Goal: Task Accomplishment & Management: Manage account settings

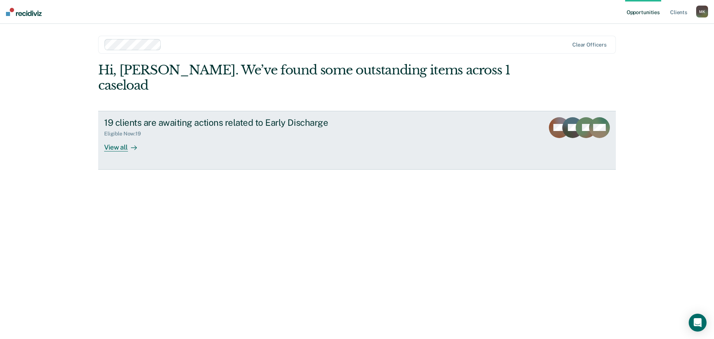
click at [116, 137] on div "View all" at bounding box center [125, 144] width 42 height 15
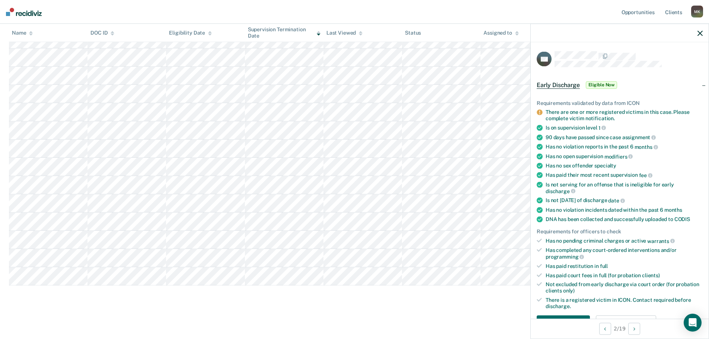
scroll to position [37, 0]
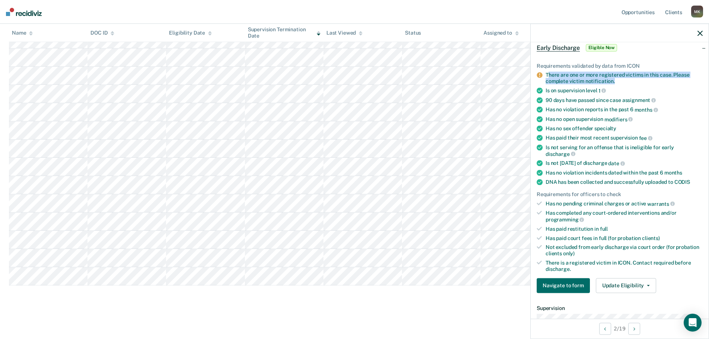
drag, startPoint x: 548, startPoint y: 73, endPoint x: 613, endPoint y: 82, distance: 66.1
click at [612, 81] on div "There are one or more registered victims in this case. Please complete victim n…" at bounding box center [623, 78] width 157 height 13
click at [613, 82] on div "There are one or more registered victims in this case. Please complete victim n…" at bounding box center [623, 78] width 157 height 13
drag, startPoint x: 558, startPoint y: 80, endPoint x: 606, endPoint y: 80, distance: 47.6
click at [606, 80] on div "There are one or more registered victims in this case. Please complete victim n…" at bounding box center [623, 78] width 157 height 13
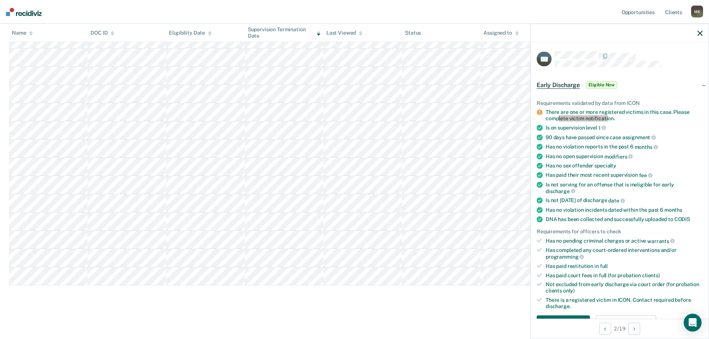
scroll to position [149, 0]
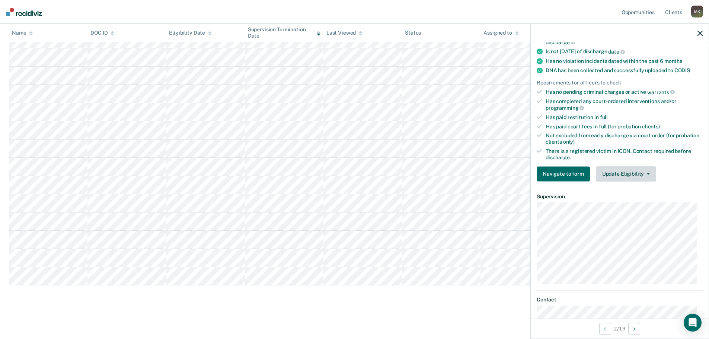
click at [622, 170] on button "Update Eligibility" at bounding box center [626, 173] width 60 height 15
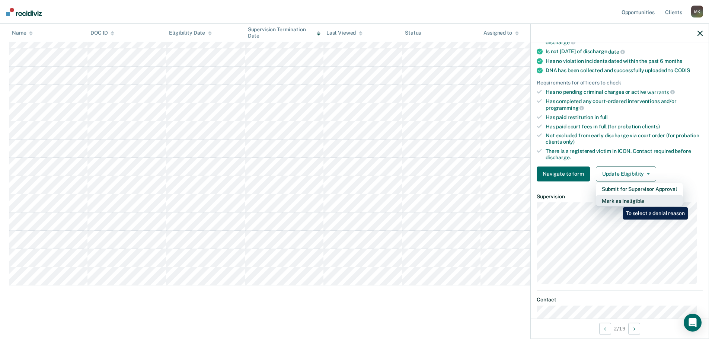
click at [617, 202] on button "Mark as Ineligible" at bounding box center [639, 201] width 87 height 12
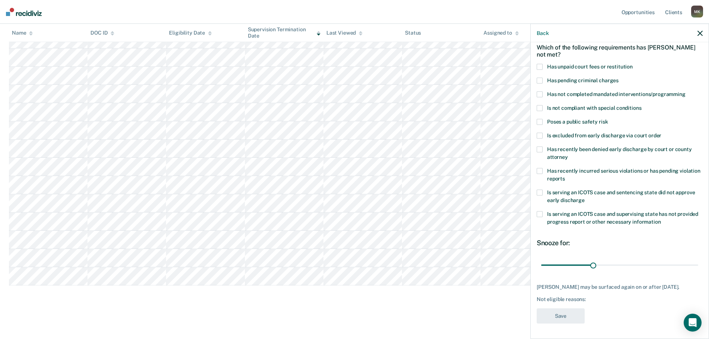
click at [700, 37] on div "Back" at bounding box center [619, 33] width 178 height 19
click at [700, 35] on icon "button" at bounding box center [699, 33] width 5 height 5
